Goal: Check status: Check status

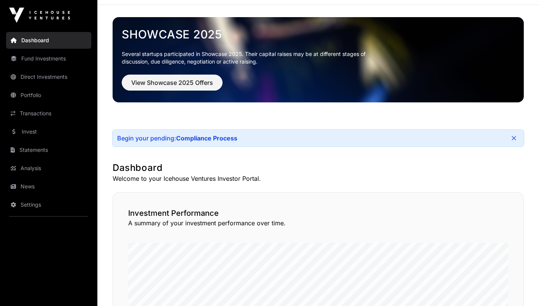
scroll to position [5, 0]
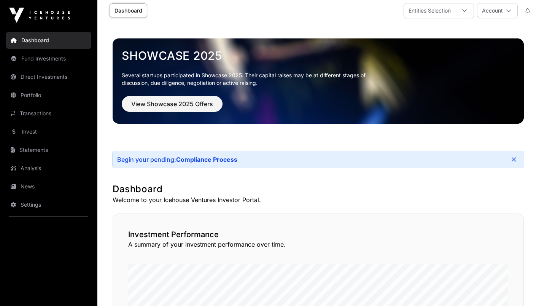
click at [61, 57] on link "Fund Investments" at bounding box center [48, 58] width 85 height 17
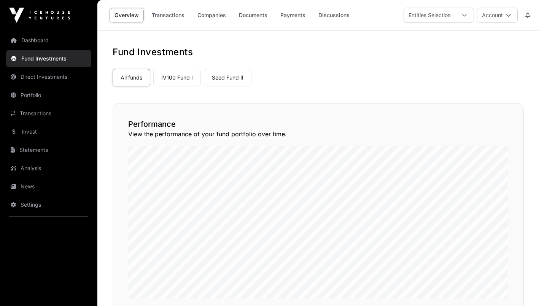
click at [177, 78] on link "IV100 Fund I" at bounding box center [177, 78] width 48 height 18
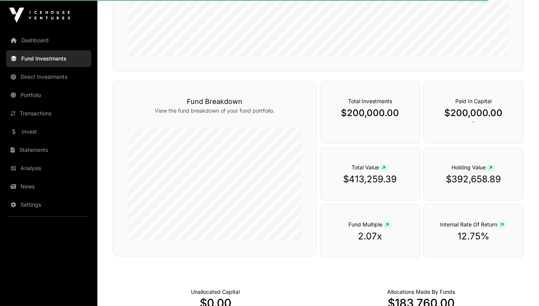
scroll to position [244, 0]
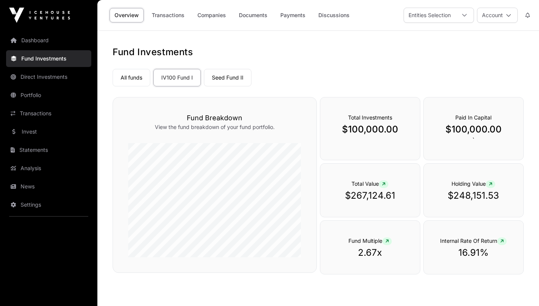
click at [232, 81] on link "Seed Fund II" at bounding box center [228, 78] width 48 height 18
click at [140, 76] on link "All funds" at bounding box center [132, 78] width 38 height 18
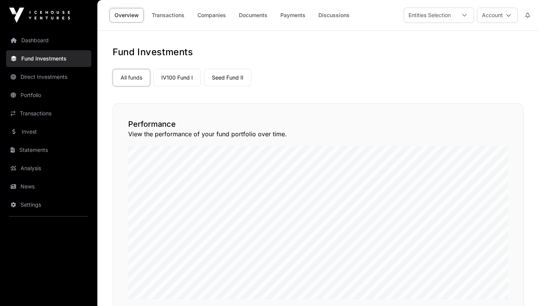
click at [45, 76] on link "Direct Investments" at bounding box center [48, 76] width 85 height 17
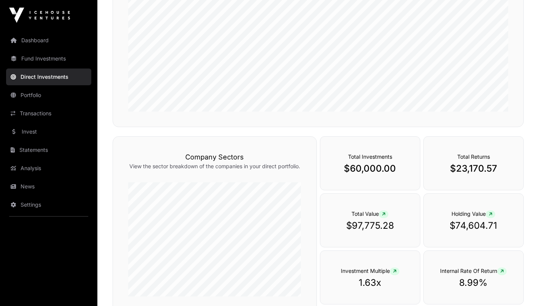
scroll to position [160, 0]
click at [368, 166] on p "$60,000.00" at bounding box center [370, 168] width 69 height 12
click at [37, 92] on link "Portfolio" at bounding box center [48, 95] width 85 height 17
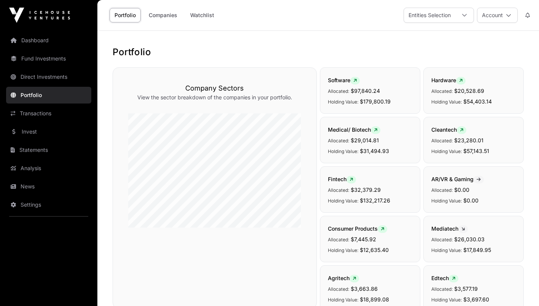
click at [164, 16] on link "Companies" at bounding box center [163, 15] width 38 height 14
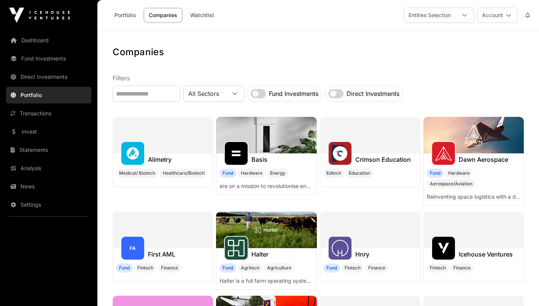
click at [57, 76] on link "Direct Investments" at bounding box center [48, 76] width 85 height 17
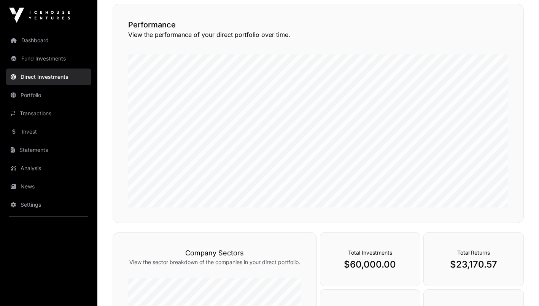
scroll to position [64, 0]
click at [38, 114] on link "Transactions" at bounding box center [48, 113] width 85 height 17
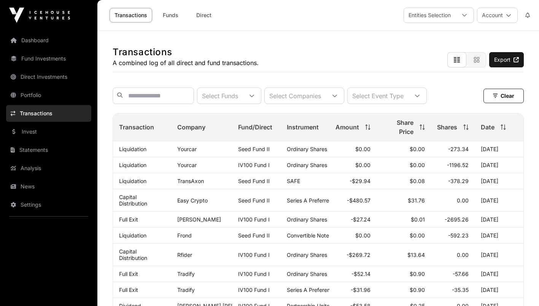
click at [44, 147] on link "Statements" at bounding box center [48, 150] width 85 height 17
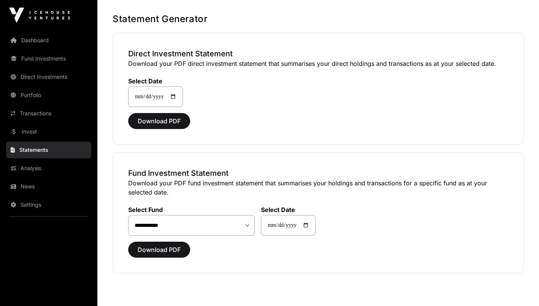
scroll to position [64, 0]
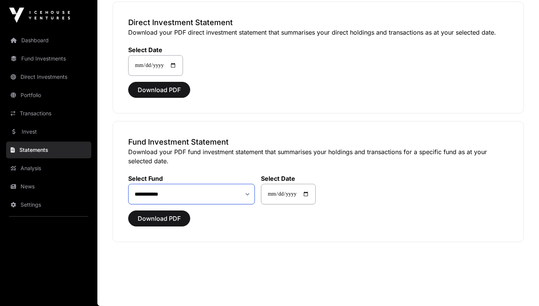
click at [247, 193] on select "**********" at bounding box center [191, 194] width 127 height 21
click at [247, 194] on select "**********" at bounding box center [191, 194] width 127 height 21
click at [265, 166] on div "**********" at bounding box center [288, 185] width 55 height 39
click at [51, 75] on link "Direct Investments" at bounding box center [48, 76] width 85 height 17
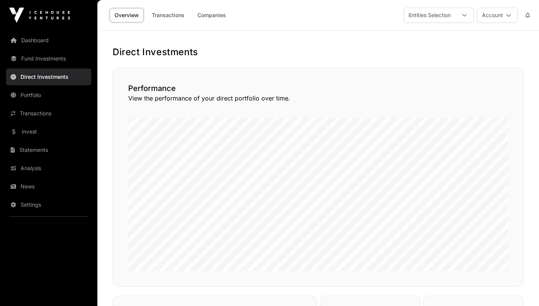
click at [176, 18] on link "Transactions" at bounding box center [168, 15] width 43 height 14
click at [212, 16] on link "Companies" at bounding box center [212, 15] width 38 height 14
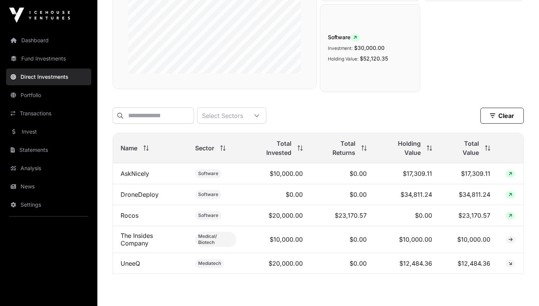
scroll to position [191, 0]
